Goal: Task Accomplishment & Management: Complete application form

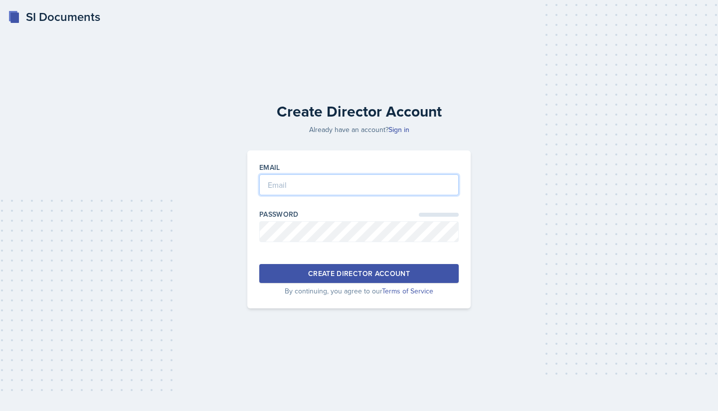
click at [287, 185] on input "email" at bounding box center [358, 185] width 199 height 21
type input "[EMAIL_ADDRESS][DOMAIN_NAME]"
click at [340, 268] on button "Create Director Account" at bounding box center [358, 273] width 199 height 19
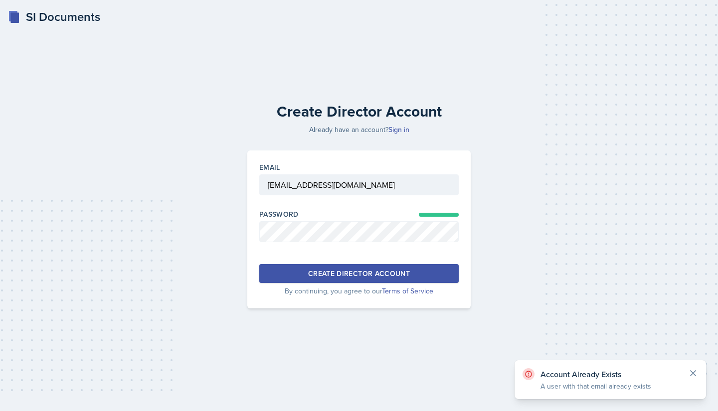
click at [692, 373] on icon at bounding box center [693, 373] width 5 height 5
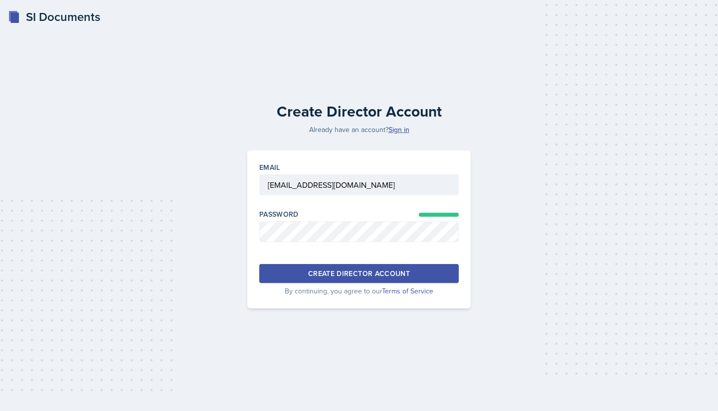
click at [395, 130] on link "Sign in" at bounding box center [399, 130] width 21 height 10
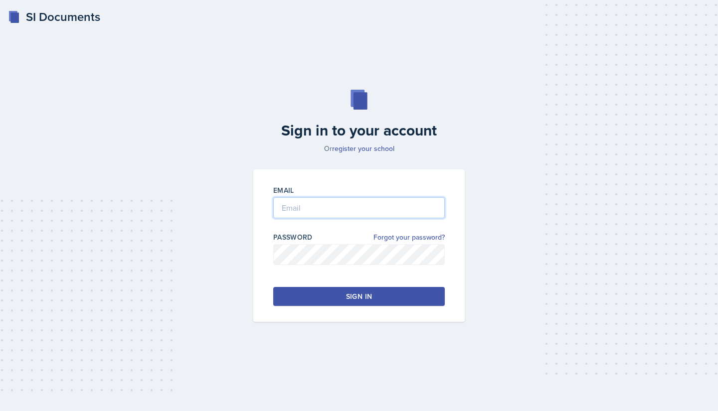
click at [303, 211] on input "email" at bounding box center [359, 207] width 172 height 21
type input "[EMAIL_ADDRESS][DOMAIN_NAME]"
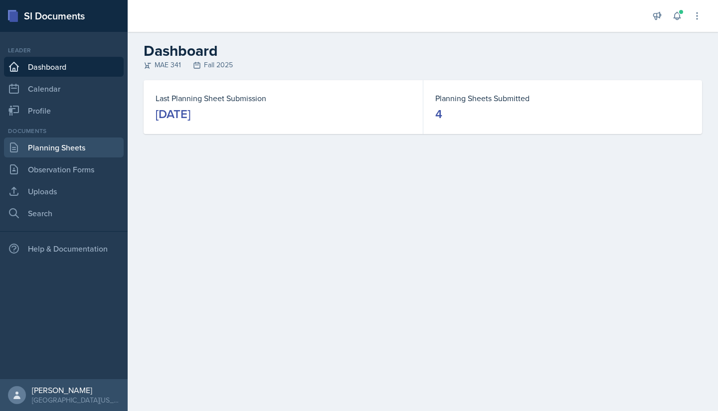
click at [94, 140] on link "Planning Sheets" at bounding box center [64, 148] width 120 height 20
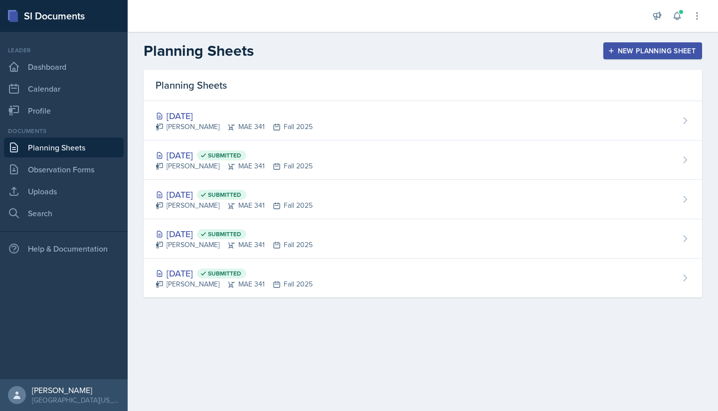
click at [489, 110] on div "Sep 9th, 2025 Hayato Ando MAE 341 Fall 2025" at bounding box center [423, 120] width 559 height 39
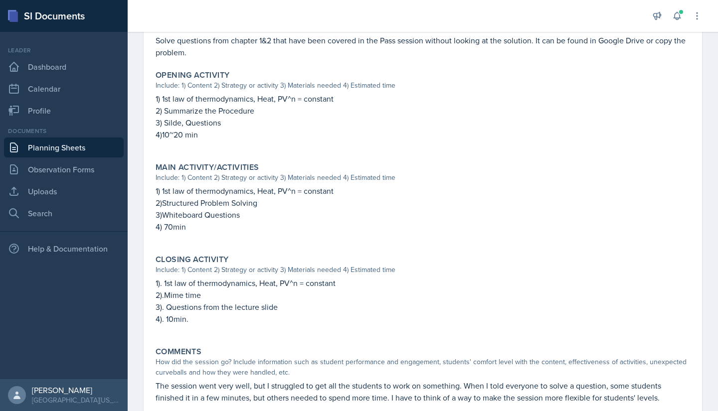
scroll to position [341, 0]
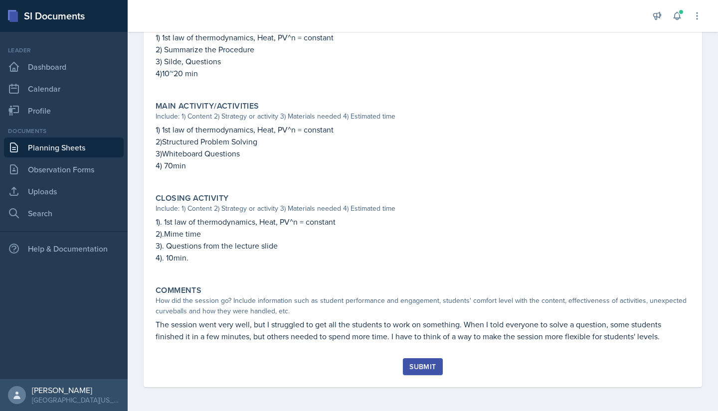
click at [427, 365] on div "Submit" at bounding box center [422, 367] width 26 height 8
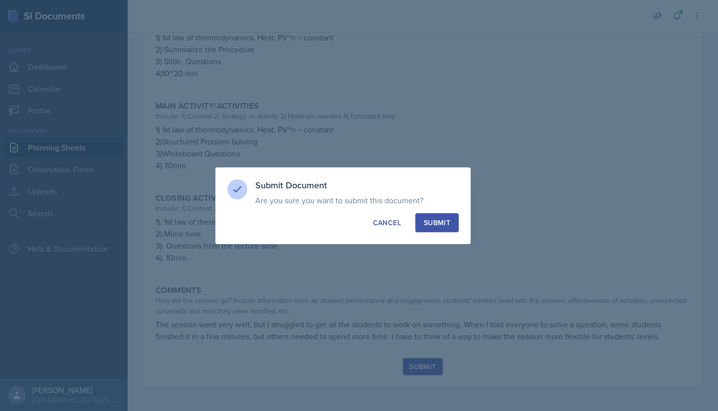
click at [437, 229] on button "Submit" at bounding box center [436, 222] width 43 height 19
radio input "true"
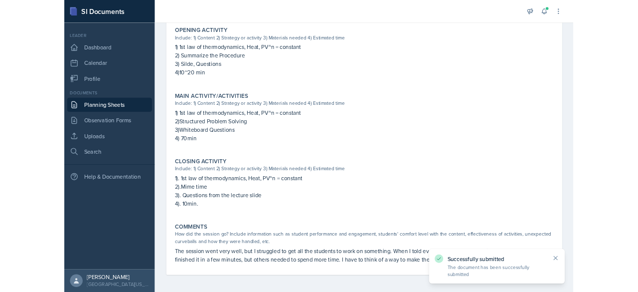
scroll to position [0, 0]
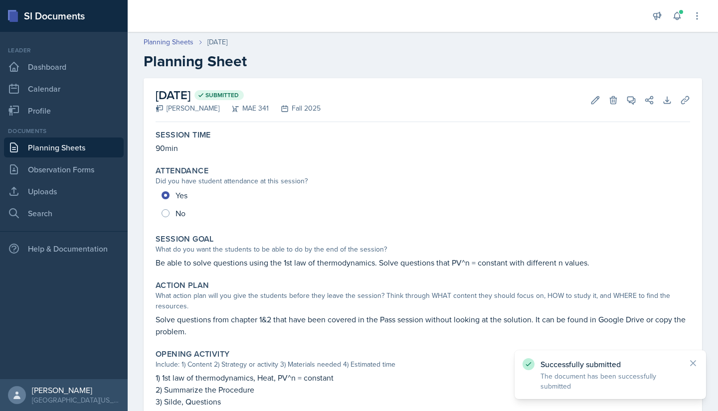
click at [184, 42] on link "Planning Sheets" at bounding box center [169, 42] width 50 height 10
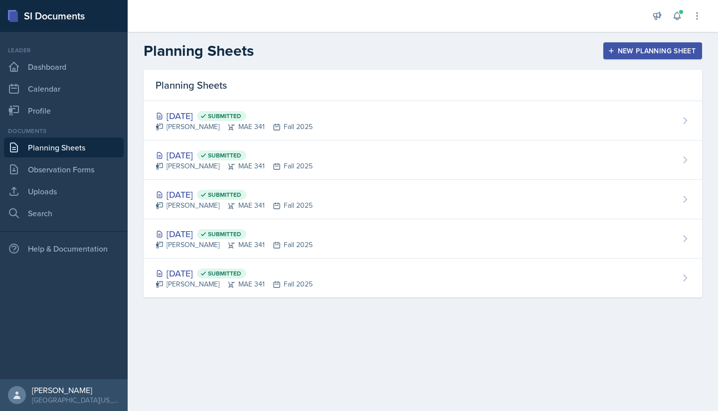
click at [664, 54] on div "New Planning Sheet" at bounding box center [653, 51] width 86 height 8
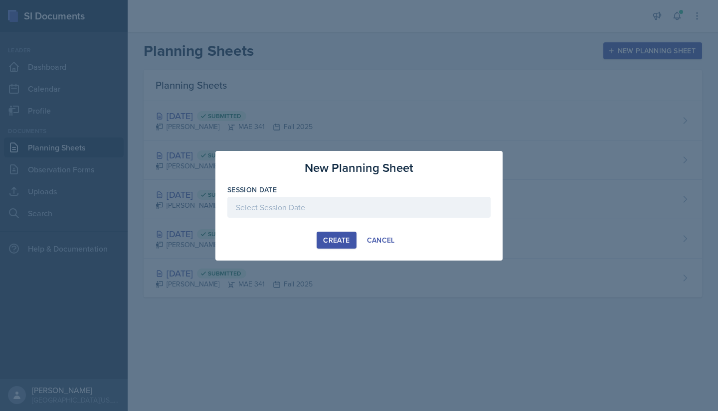
click at [452, 129] on div at bounding box center [359, 205] width 718 height 411
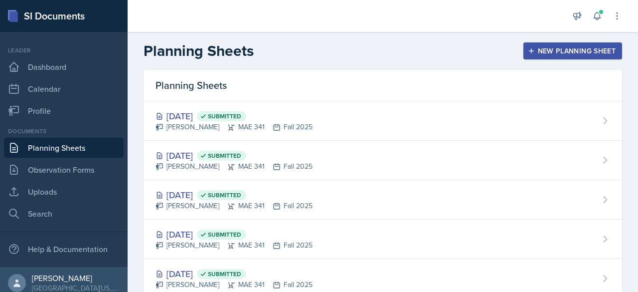
click at [200, 119] on div "Sep 9th, 2025 Submitted" at bounding box center [234, 115] width 157 height 13
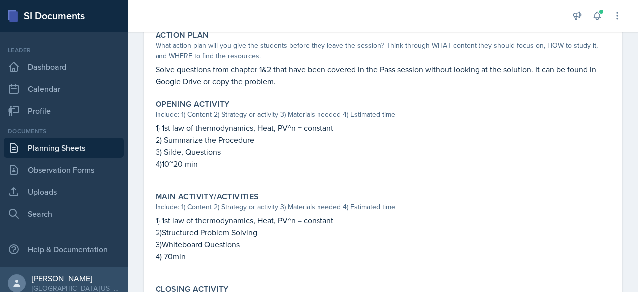
scroll to position [251, 0]
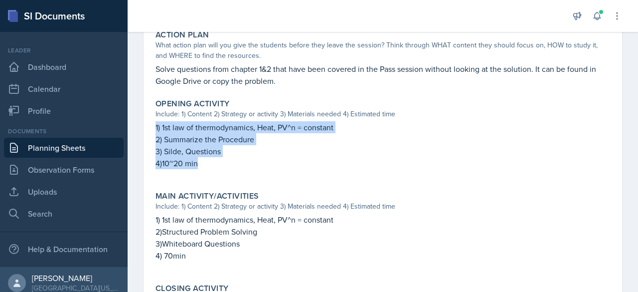
drag, startPoint x: 207, startPoint y: 164, endPoint x: 143, endPoint y: 130, distance: 73.2
click at [143, 130] on div "September 9th, 2025 Submitted Hayato Ando MAE 341 Fall 2025 Edit Delete View Co…" at bounding box center [383, 155] width 511 height 657
copy div "1) 1st law of thermodynamics, Heat, PV^n = constant 2) Summarize the Procedure …"
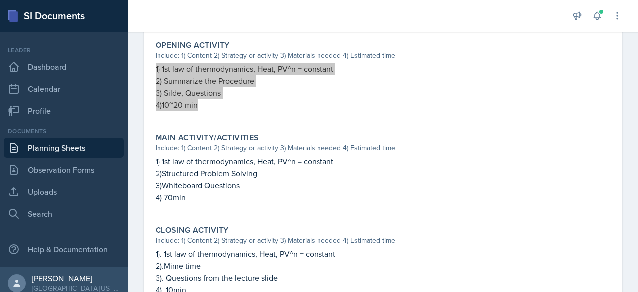
scroll to position [311, 0]
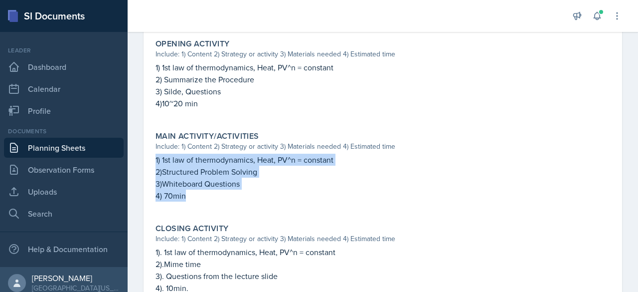
drag, startPoint x: 200, startPoint y: 205, endPoint x: 155, endPoint y: 161, distance: 63.1
click at [155, 161] on div "Main Activity/Activities Include: 1) Content 2) Strategy or activity 3) Materia…" at bounding box center [383, 171] width 463 height 88
copy div "1) 1st law of thermodynamics, Heat, PV^n = constant 2)Structured Problem Solvin…"
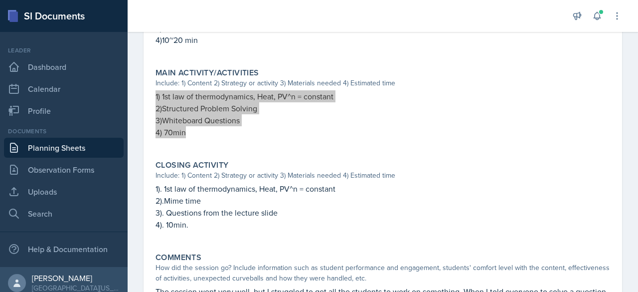
scroll to position [375, 0]
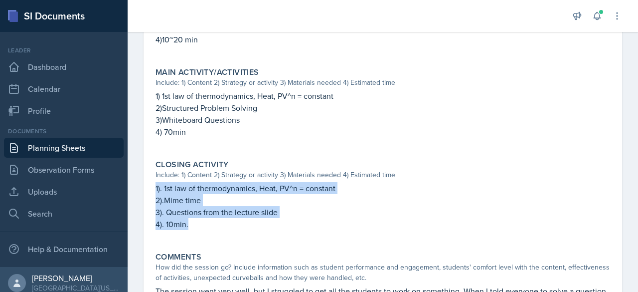
drag, startPoint x: 245, startPoint y: 225, endPoint x: 134, endPoint y: 190, distance: 117.3
click at [134, 190] on div "September 9th, 2025 Submitted Hayato Ando MAE 341 Fall 2025 Edit Delete View Co…" at bounding box center [383, 32] width 511 height 657
copy div "1). 1st law of thermodynamics, Heat, PV^n = constant 2).Mime time 3). Questions…"
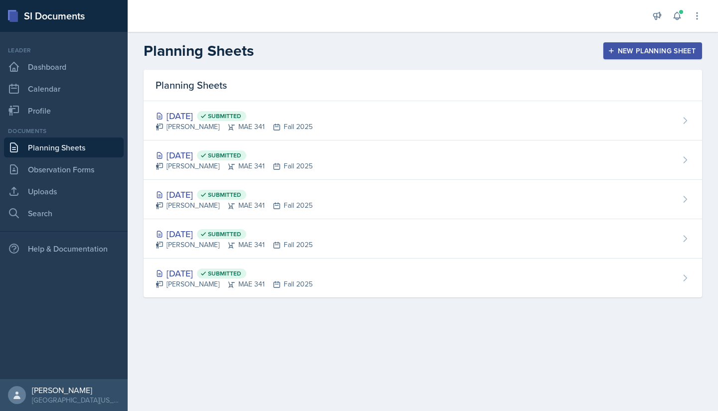
click at [619, 58] on button "New Planning Sheet" at bounding box center [652, 50] width 99 height 17
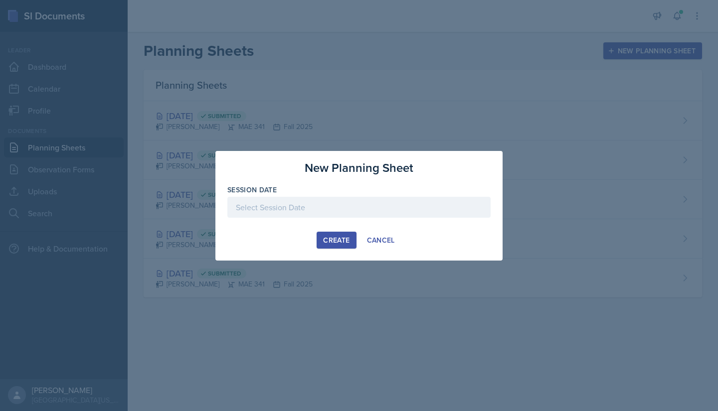
click at [312, 212] on div at bounding box center [358, 207] width 263 height 21
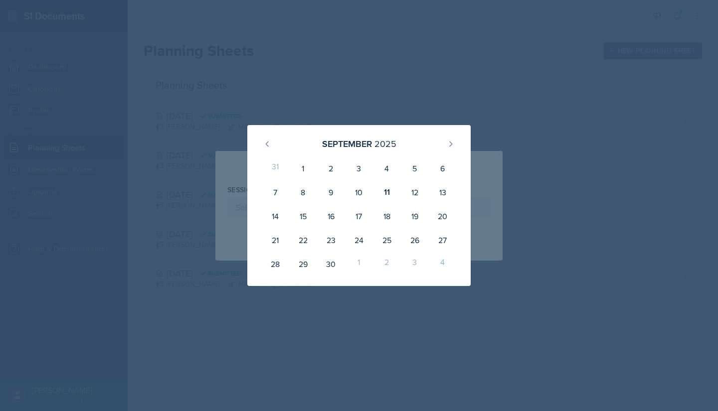
click at [392, 196] on div "11" at bounding box center [387, 193] width 28 height 24
type input "[DATE]"
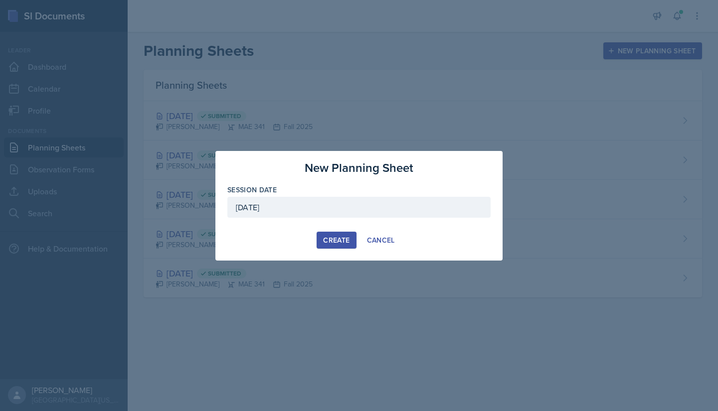
click at [341, 236] on div "Create" at bounding box center [336, 240] width 26 height 8
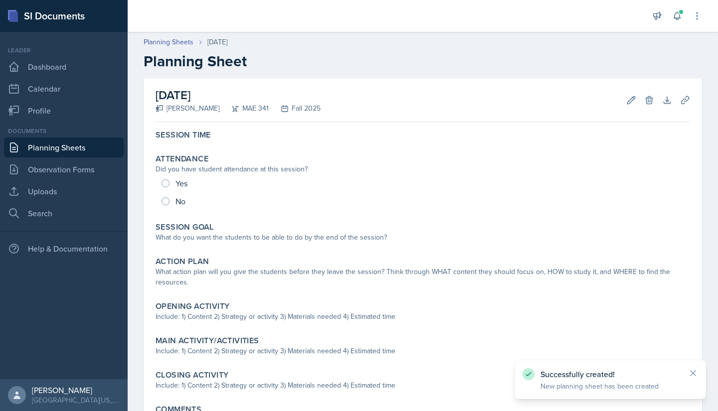
click at [164, 185] on div "Yes No" at bounding box center [423, 193] width 535 height 36
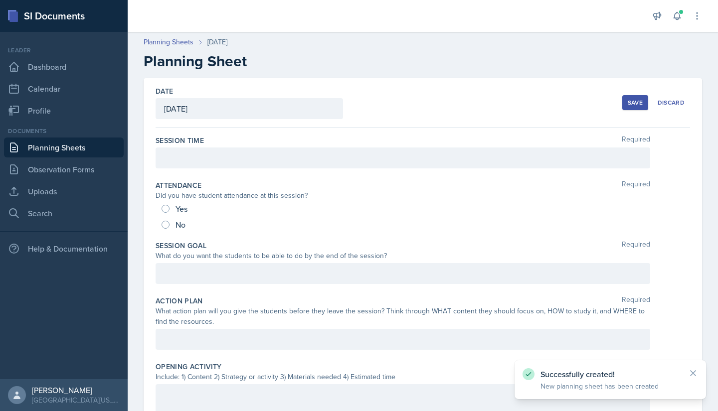
click at [196, 161] on div at bounding box center [403, 158] width 495 height 21
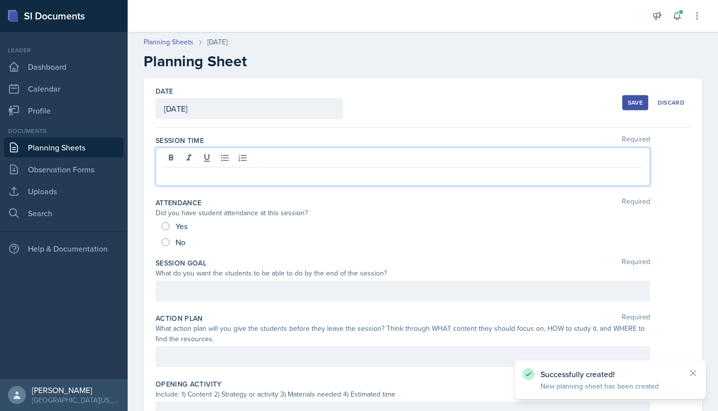
click at [196, 179] on p at bounding box center [403, 176] width 478 height 12
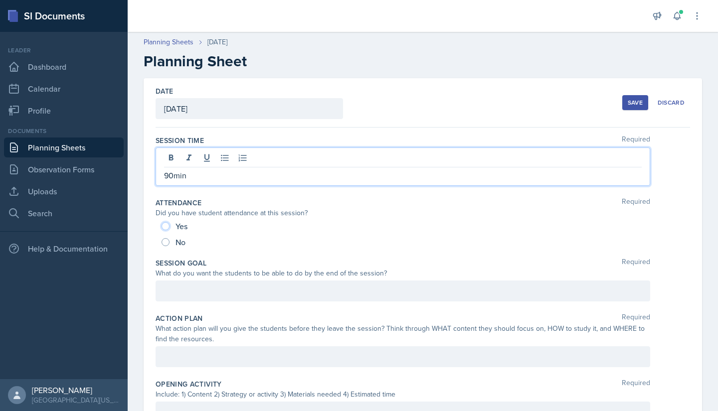
click at [168, 225] on input "Yes" at bounding box center [166, 226] width 8 height 8
radio input "true"
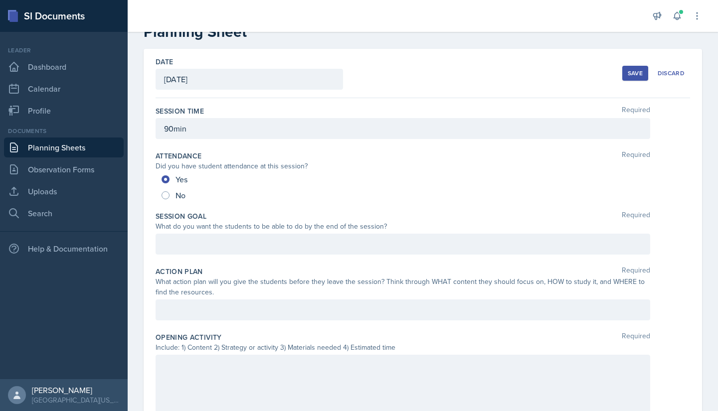
click at [217, 236] on div at bounding box center [403, 244] width 495 height 21
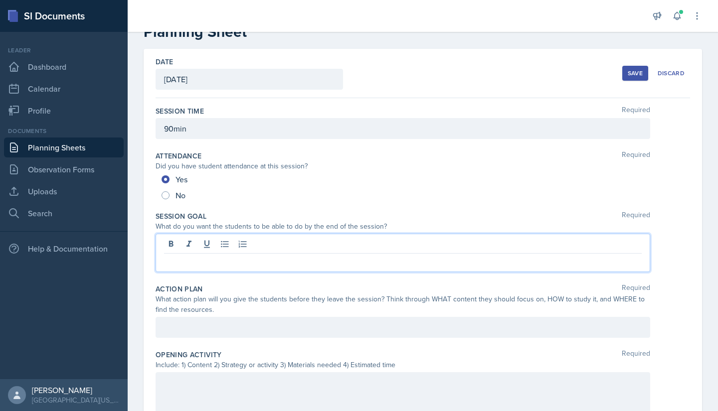
scroll to position [47, 0]
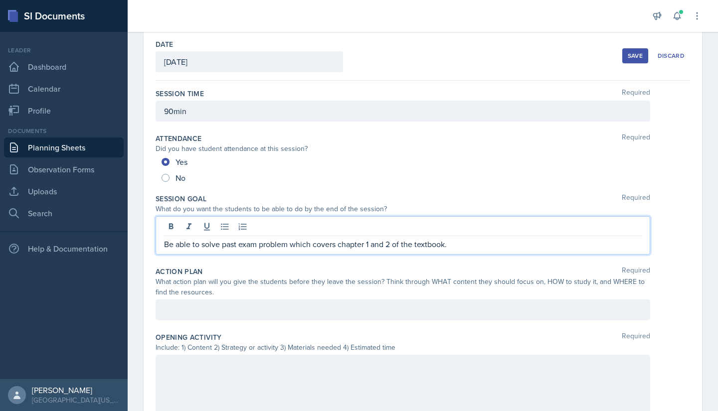
click at [272, 271] on div "Action Plan Required" at bounding box center [423, 272] width 535 height 10
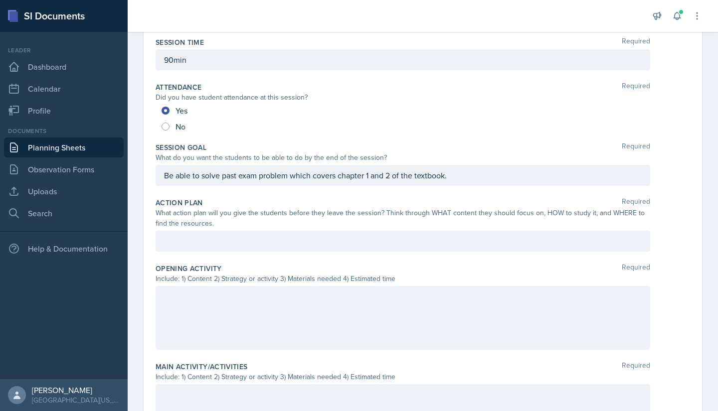
scroll to position [99, 0]
click at [322, 226] on div "What action plan will you give the students before they leave the session? Thin…" at bounding box center [403, 217] width 495 height 21
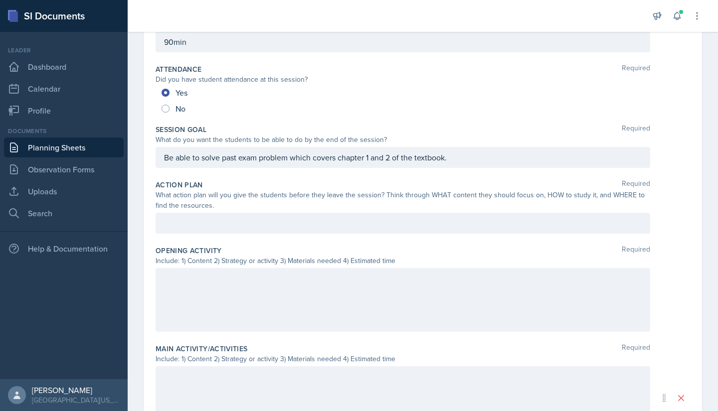
click at [303, 229] on p at bounding box center [403, 223] width 478 height 12
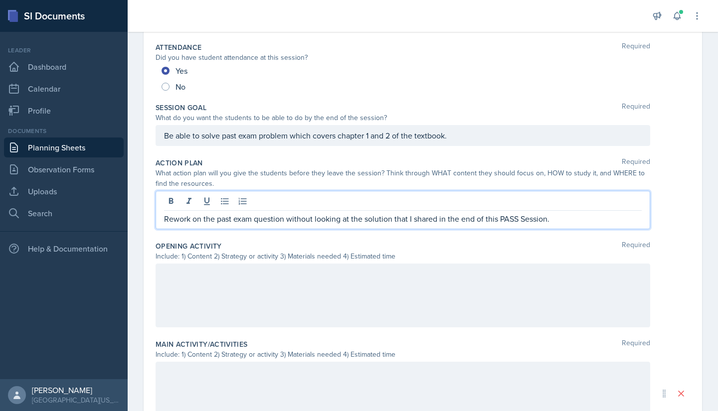
click at [320, 239] on div "Opening Activity Required Include: 1) Content 2) Strategy or activity 3) Materi…" at bounding box center [423, 286] width 535 height 98
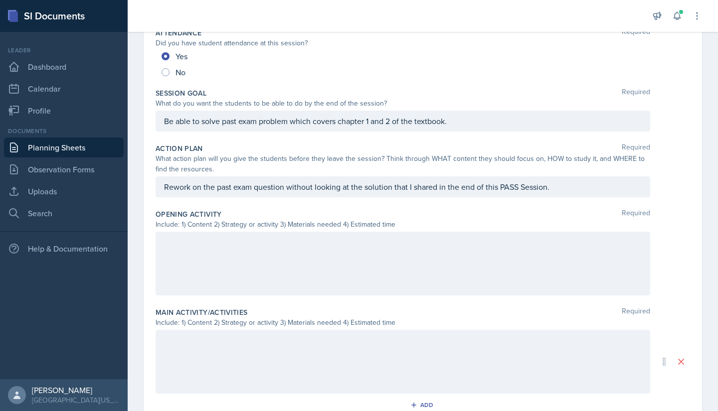
scroll to position [153, 0]
click at [378, 269] on div at bounding box center [403, 263] width 495 height 64
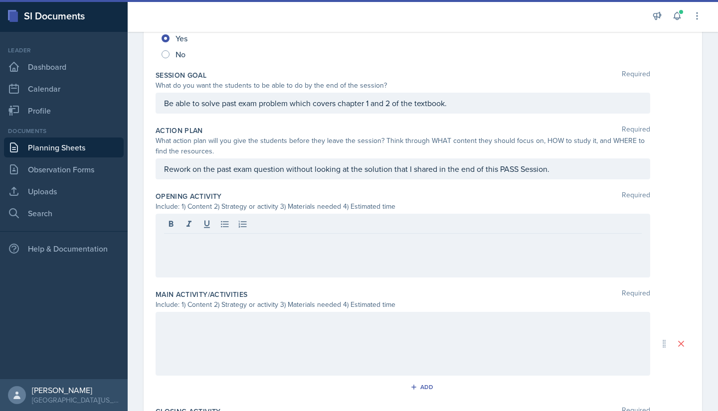
click at [164, 242] on p at bounding box center [403, 242] width 478 height 12
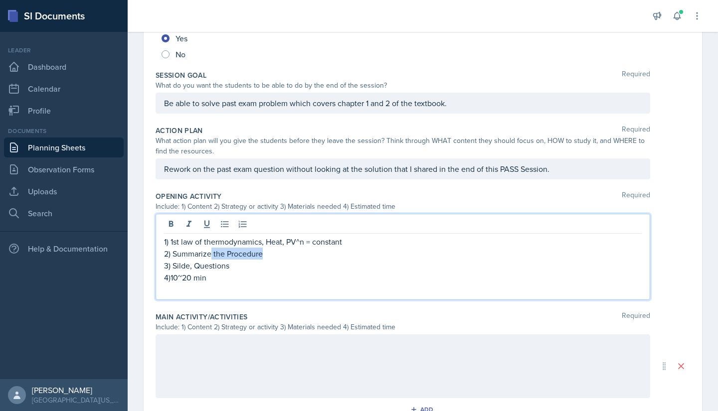
drag, startPoint x: 274, startPoint y: 257, endPoint x: 211, endPoint y: 253, distance: 62.5
click at [211, 253] on p "2) Summarize the Procedure" at bounding box center [403, 254] width 478 height 12
drag, startPoint x: 343, startPoint y: 244, endPoint x: 172, endPoint y: 243, distance: 171.1
click at [172, 243] on p "1) 1st law of thermodynamics, Heat, PV^n = constant" at bounding box center [403, 242] width 478 height 12
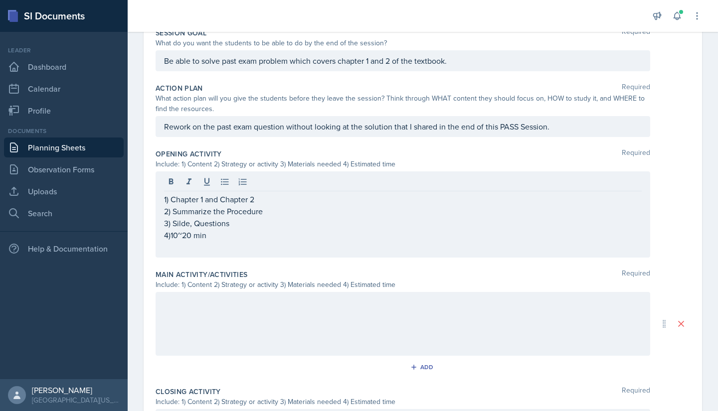
click at [249, 326] on div at bounding box center [403, 324] width 495 height 64
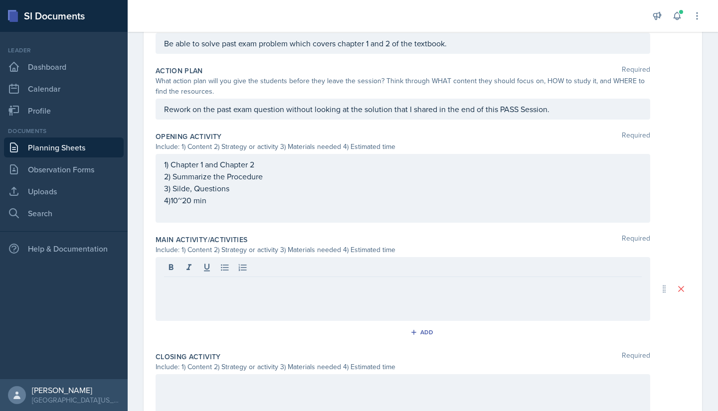
click at [219, 298] on div at bounding box center [403, 289] width 495 height 64
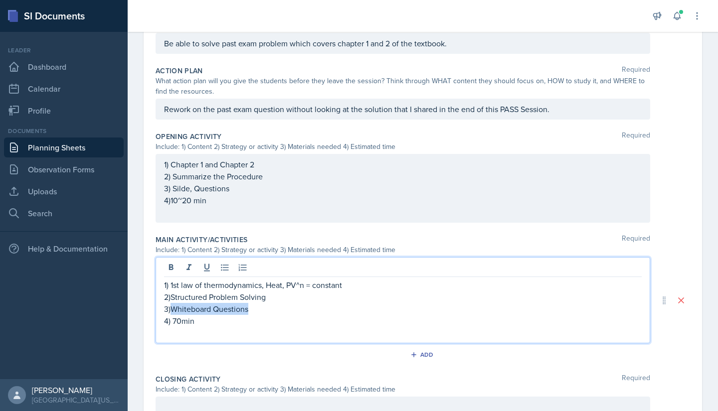
drag, startPoint x: 251, startPoint y: 309, endPoint x: 173, endPoint y: 313, distance: 78.4
click at [173, 313] on p "3)Whiteboard Questions" at bounding box center [403, 309] width 478 height 12
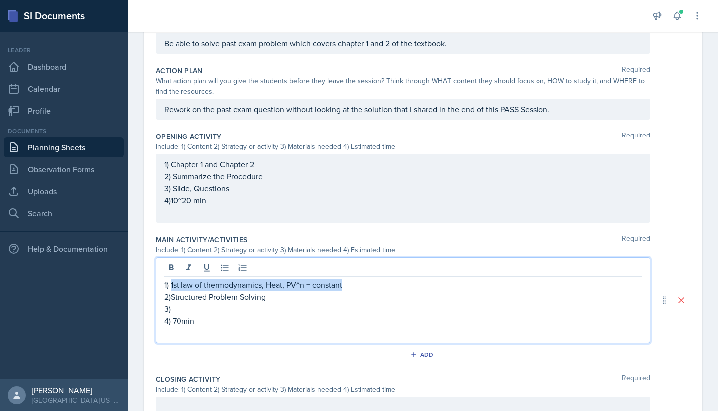
drag, startPoint x: 348, startPoint y: 287, endPoint x: 172, endPoint y: 286, distance: 176.5
click at [172, 286] on p "1) 1st law of thermodynamics, Heat, PV^n = constant" at bounding box center [403, 285] width 478 height 12
click at [251, 172] on p "2) Summarize the Procedure" at bounding box center [403, 177] width 478 height 12
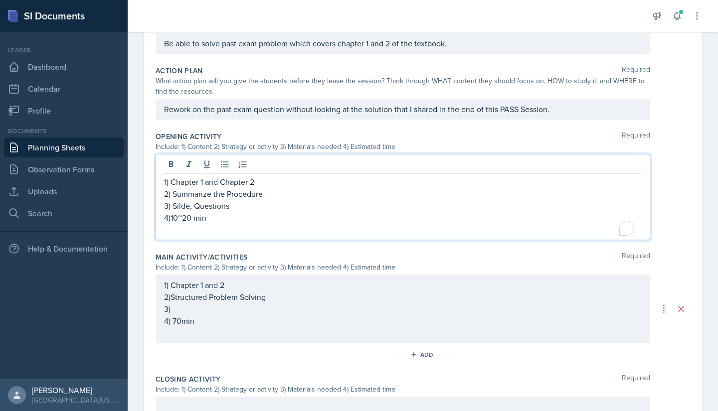
scroll to position [248, 0]
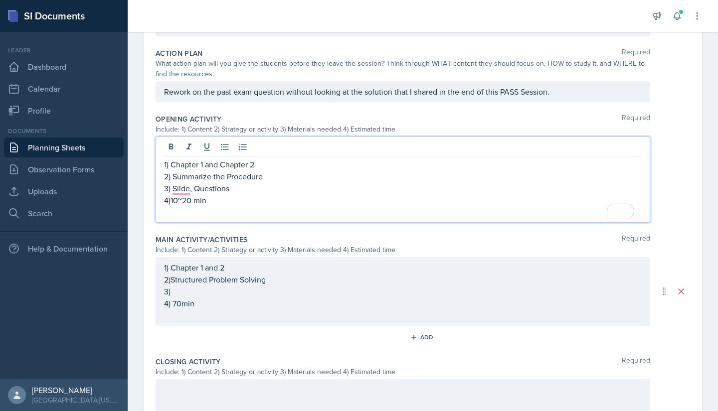
click at [252, 169] on p "1) Chapter 1 and Chapter 2" at bounding box center [403, 165] width 478 height 12
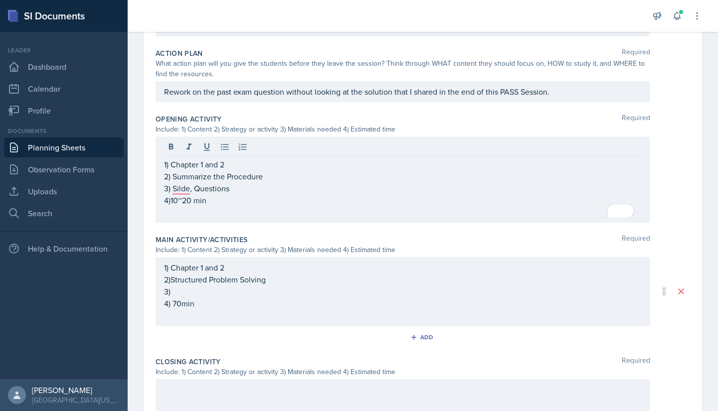
click at [218, 260] on div "1) Chapter 1 and 2 2)Structured Problem Solving 3) 4) 70min" at bounding box center [403, 291] width 495 height 69
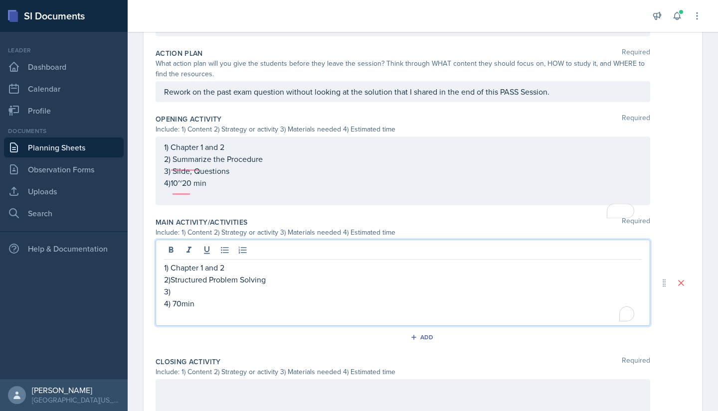
scroll to position [265, 0]
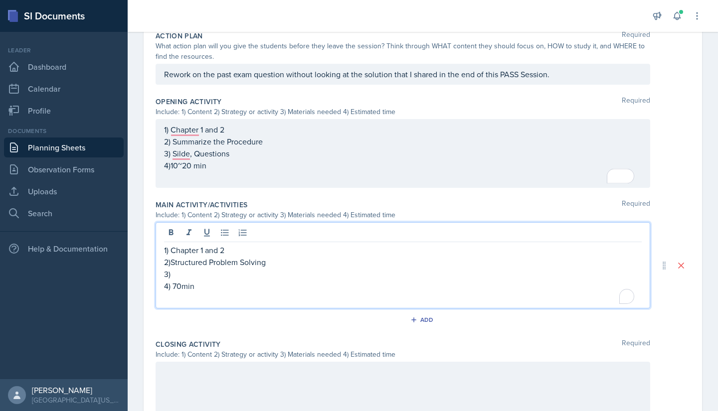
click at [204, 278] on p "3)" at bounding box center [403, 274] width 478 height 12
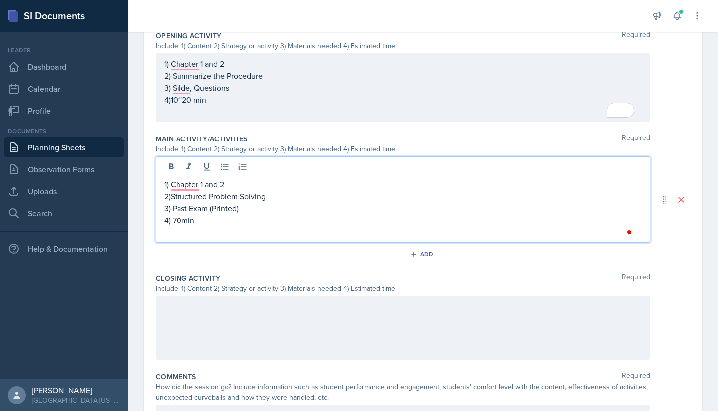
click at [225, 328] on div at bounding box center [403, 328] width 495 height 64
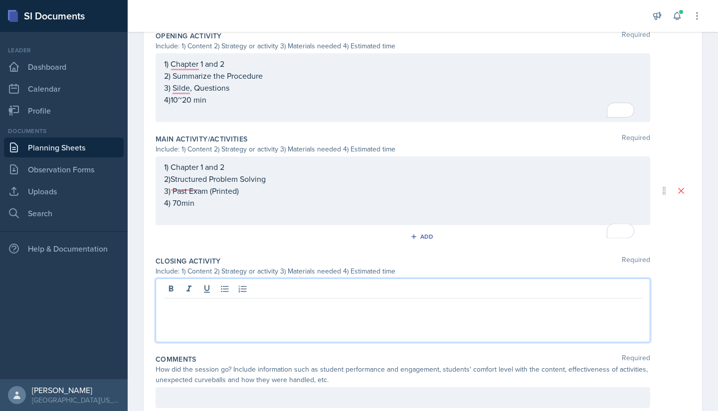
scroll to position [349, 0]
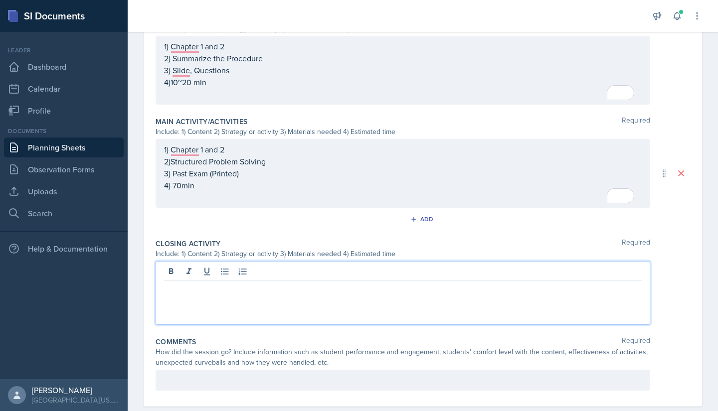
click at [209, 286] on p at bounding box center [403, 289] width 478 height 12
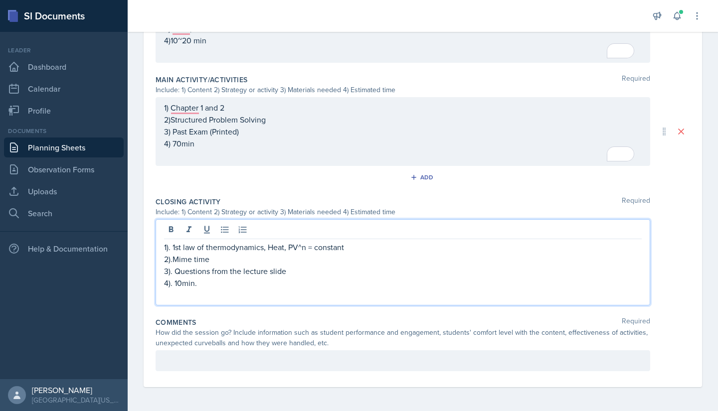
click at [221, 357] on p at bounding box center [403, 361] width 478 height 12
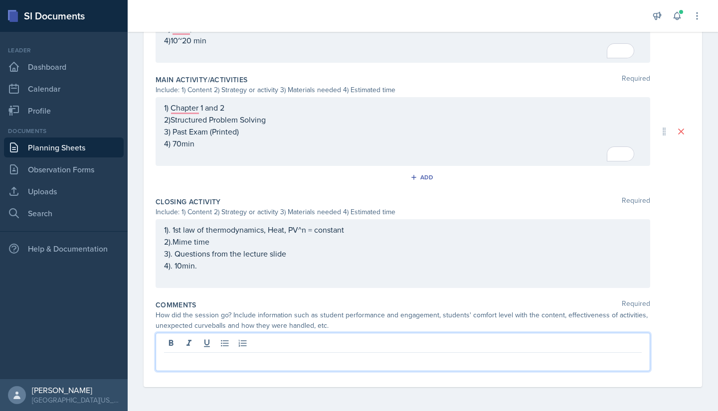
scroll to position [390, 0]
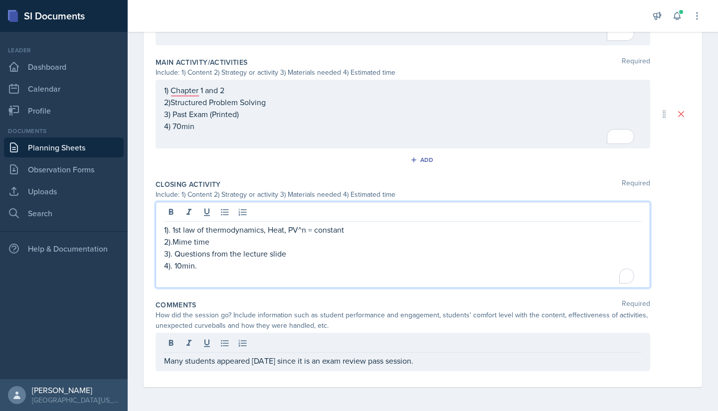
click at [285, 275] on p "To enrich screen reader interactions, please activate Accessibility in Grammarl…" at bounding box center [403, 278] width 478 height 12
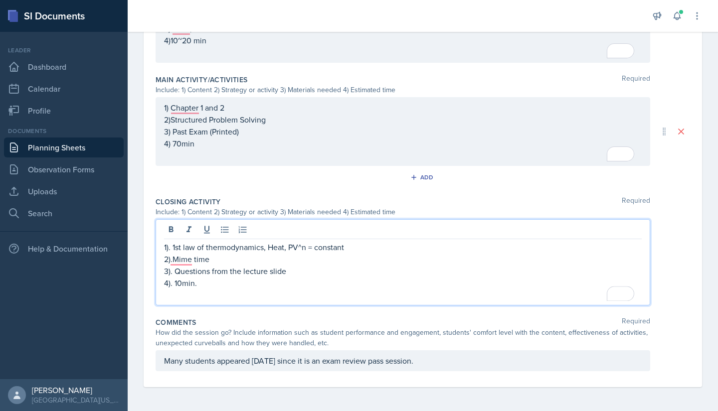
click at [285, 267] on p "3). Questions from the lecture slide" at bounding box center [403, 271] width 478 height 12
